Goal: Information Seeking & Learning: Learn about a topic

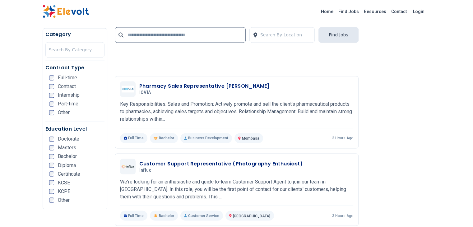
scroll to position [1020, 0]
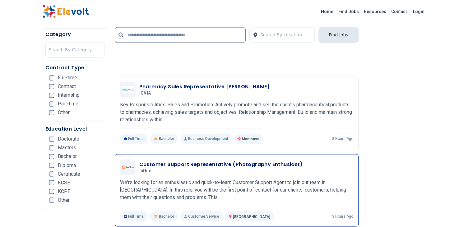
click at [213, 168] on h5 "Influx" at bounding box center [219, 171] width 161 height 6
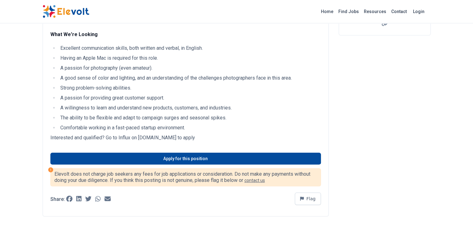
scroll to position [143, 0]
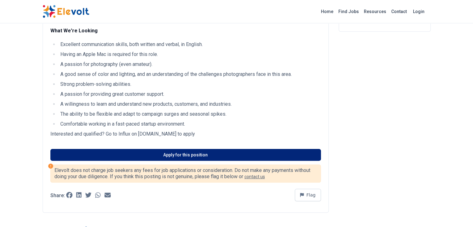
click at [210, 151] on link "Apply for this position" at bounding box center [185, 155] width 270 height 12
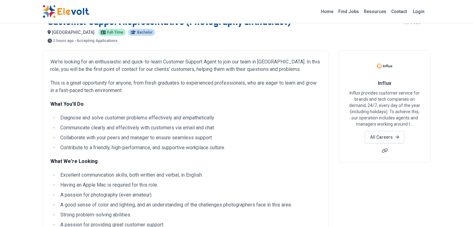
scroll to position [0, 0]
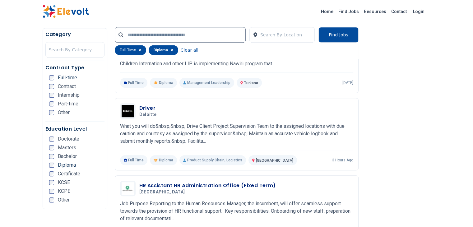
click at [76, 197] on li "Other" at bounding box center [76, 199] width 55 height 5
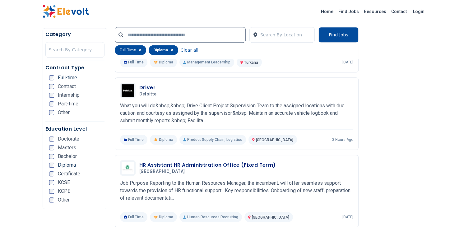
scroll to position [294, 0]
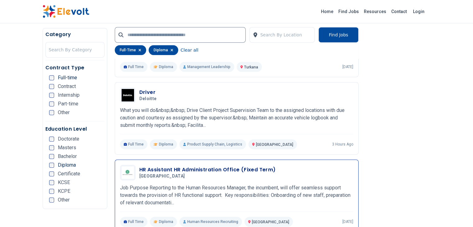
click at [129, 184] on p "Job Purpose Reporting to the Human Resources Manager, the incumbent, will offer…" at bounding box center [236, 195] width 233 height 22
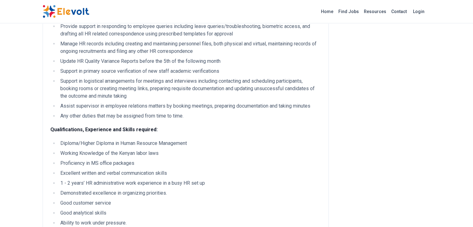
scroll to position [157, 0]
